Goal: Task Accomplishment & Management: Use online tool/utility

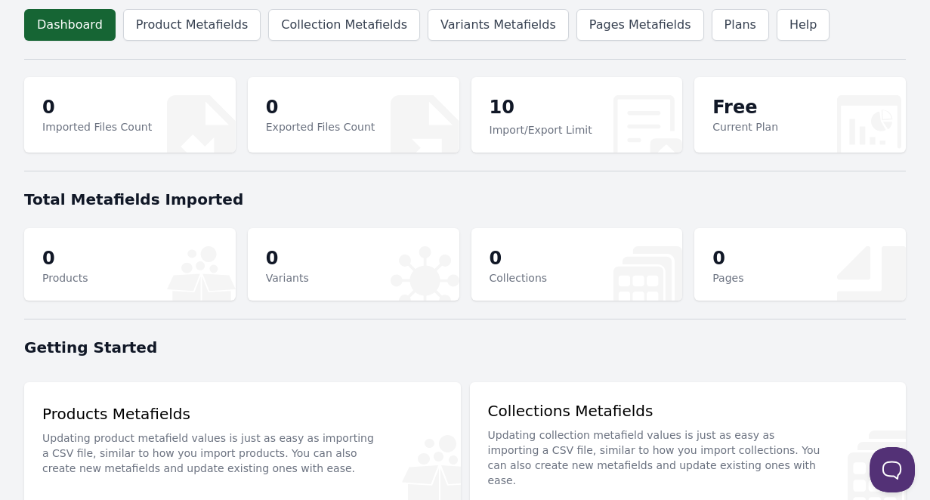
click at [496, 103] on p "10" at bounding box center [541, 108] width 103 height 27
click at [209, 28] on link "Product Metafields" at bounding box center [192, 25] width 138 height 32
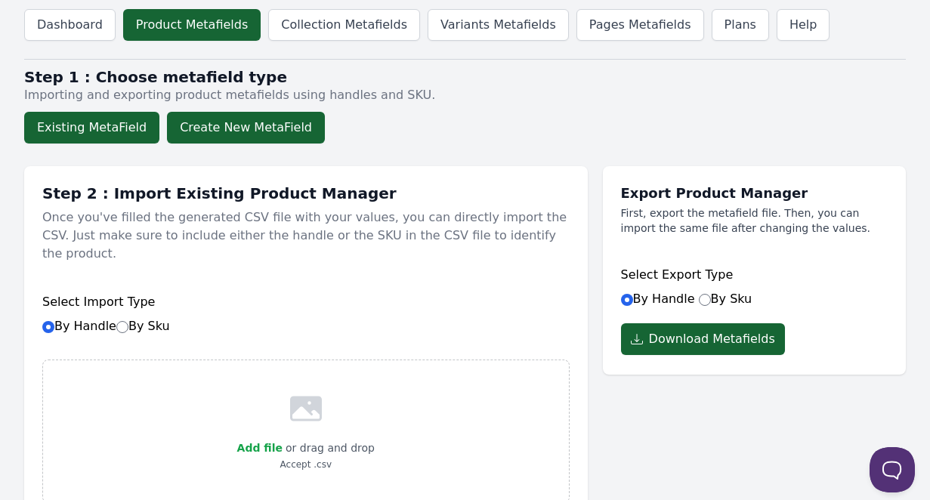
click at [210, 130] on button "Create New MetaField" at bounding box center [246, 128] width 158 height 32
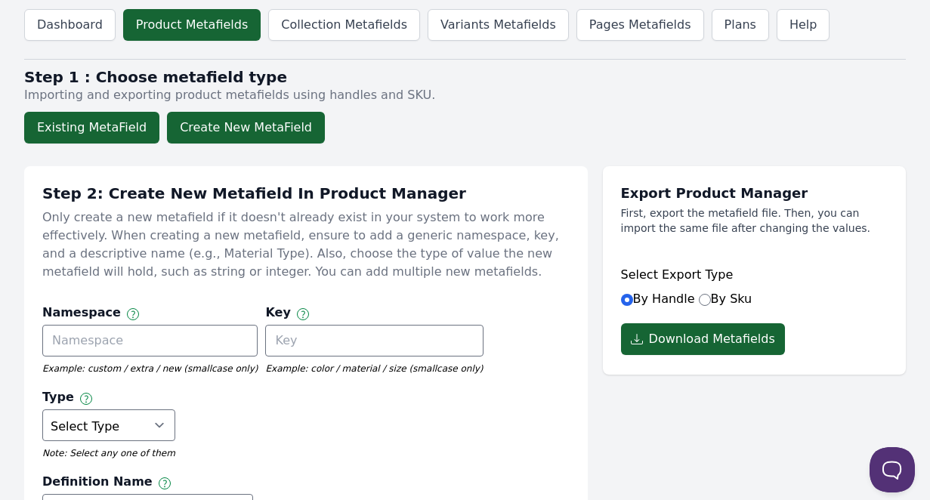
click at [119, 132] on button "Existing MetaField" at bounding box center [91, 128] width 135 height 32
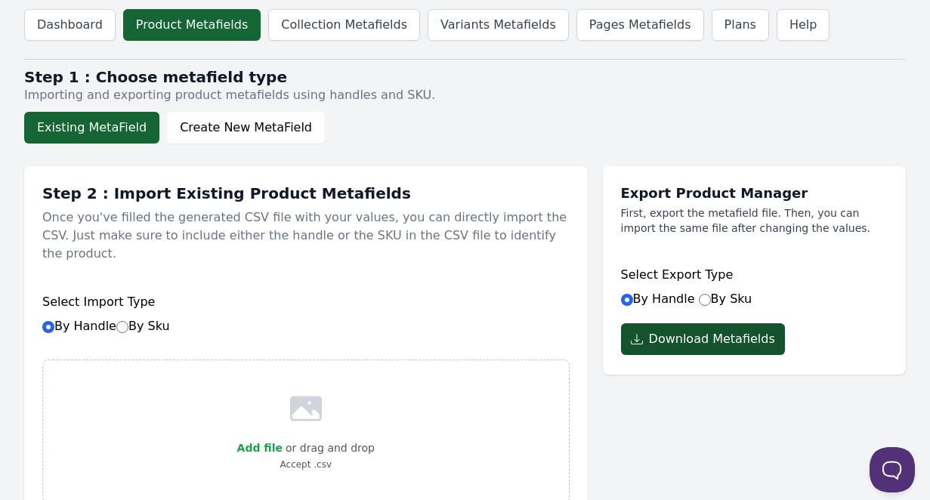
click at [688, 343] on button "Download Metafields" at bounding box center [703, 339] width 164 height 32
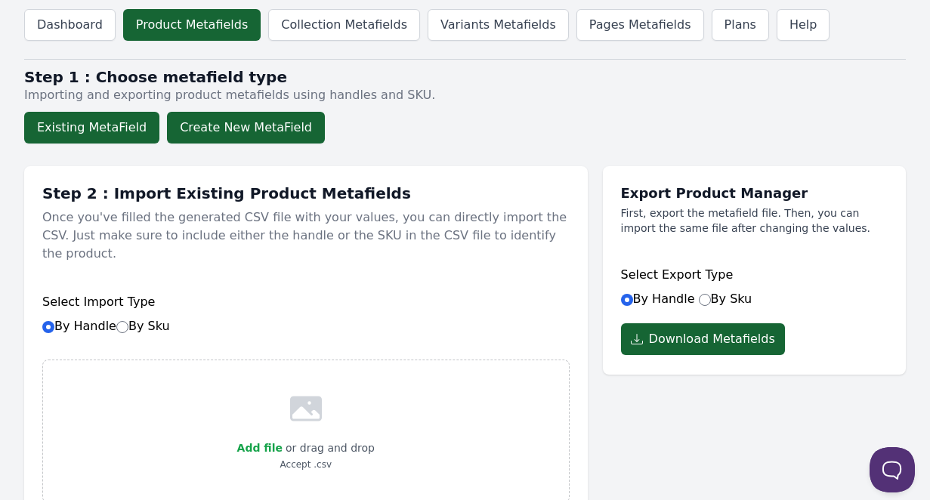
click at [193, 126] on button "Create New MetaField" at bounding box center [246, 128] width 158 height 32
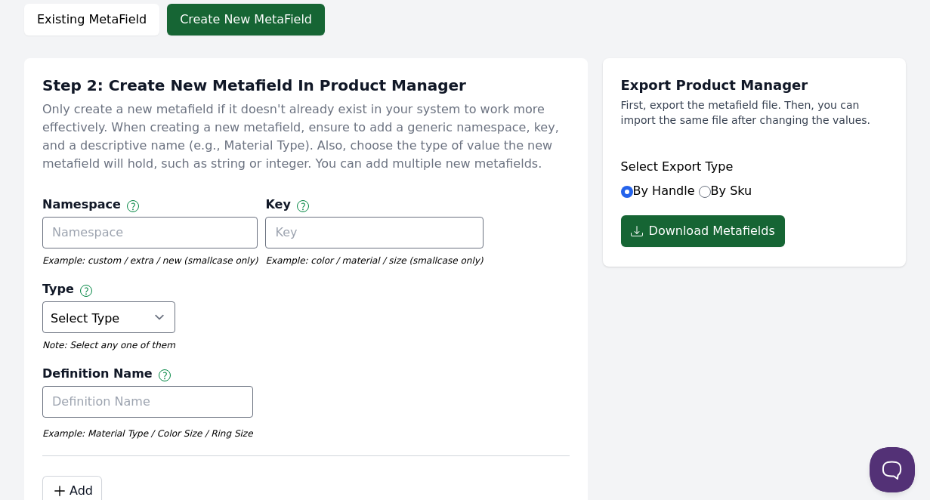
scroll to position [107, 0]
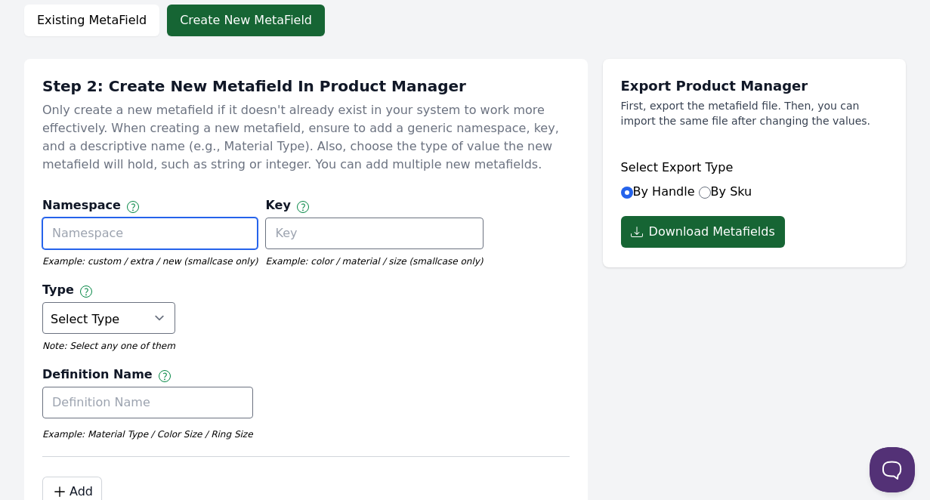
click at [165, 234] on input "text" at bounding box center [149, 234] width 215 height 32
click at [166, 232] on input "text" at bounding box center [149, 234] width 215 height 32
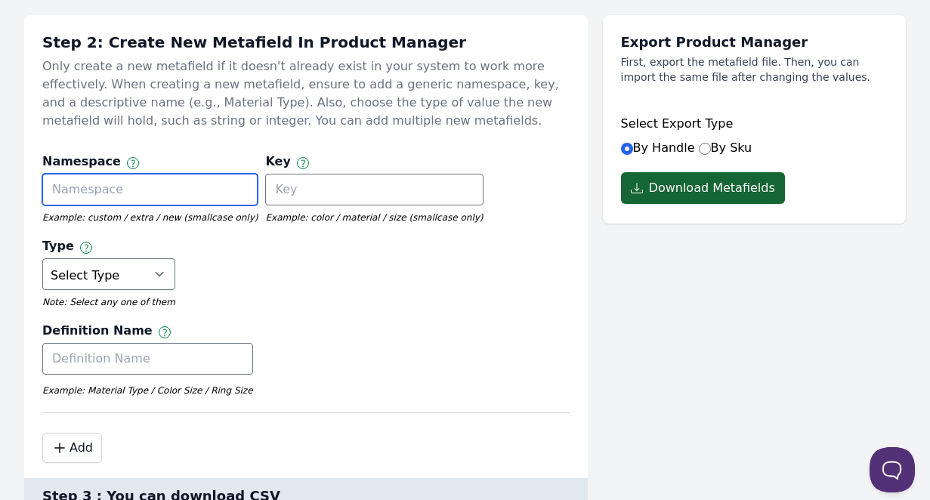
scroll to position [150, 0]
